Goal: Task Accomplishment & Management: Use online tool/utility

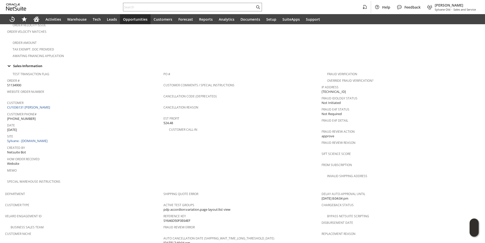
scroll to position [177, 0]
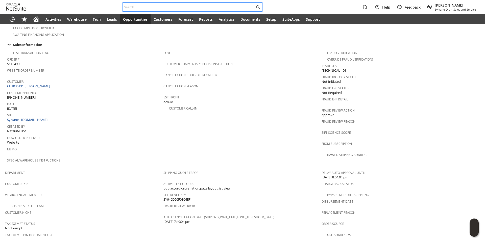
paste input "SY646D50F0E64EF"
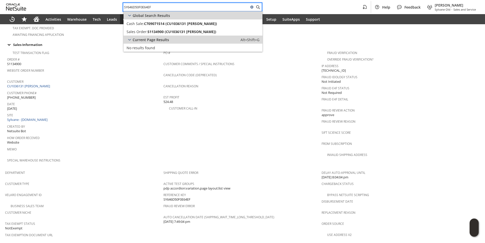
click at [137, 112] on span "Site" at bounding box center [84, 115] width 154 height 6
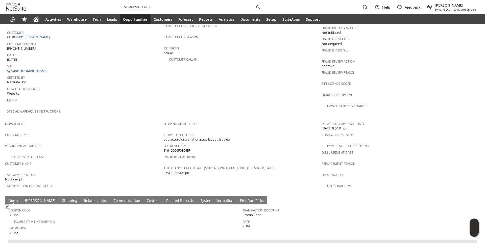
scroll to position [271, 0]
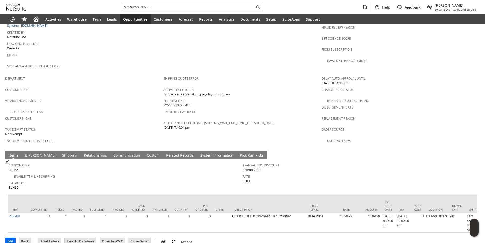
click at [112, 153] on link "C ommunication" at bounding box center [126, 156] width 29 height 6
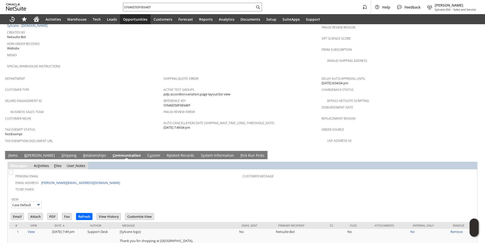
scroll to position [0, 0]
click at [14, 213] on input "Email" at bounding box center [17, 216] width 13 height 7
click at [161, 7] on input "SY646D50F0E64EF" at bounding box center [189, 7] width 132 height 6
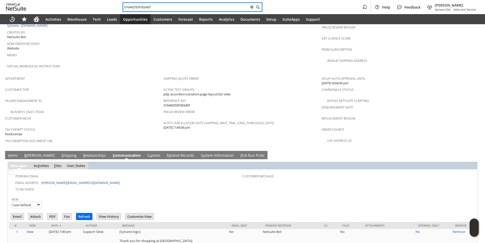
click at [161, 7] on input "SY646D50F0E64EF" at bounding box center [185, 7] width 125 height 6
paste input "ni15550"
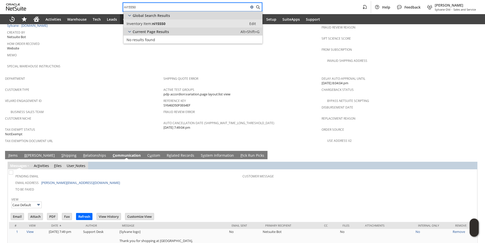
type input "ni15550"
click at [163, 21] on span "ni15550" at bounding box center [158, 23] width 13 height 5
